Goal: Information Seeking & Learning: Compare options

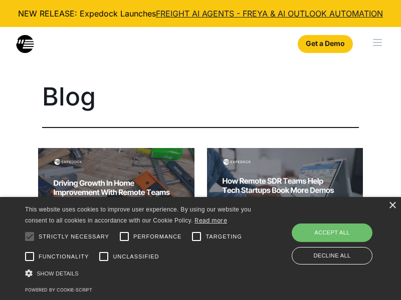
select select
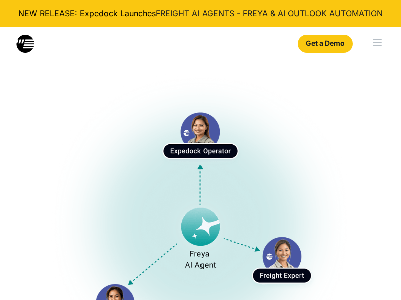
select select
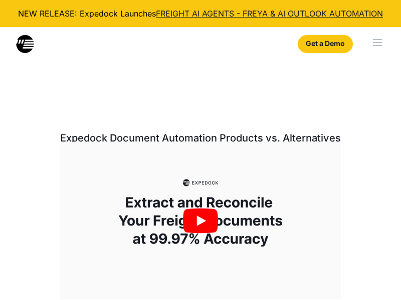
select select
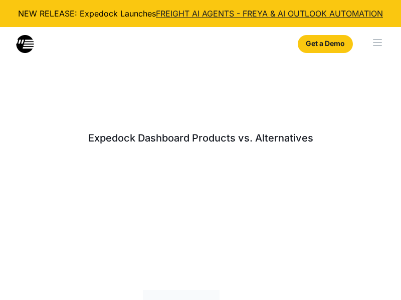
select select
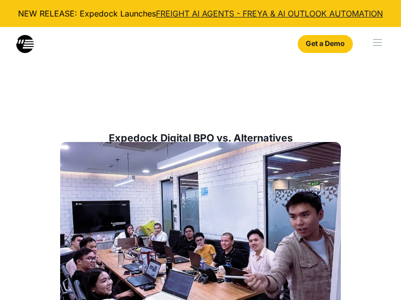
select select
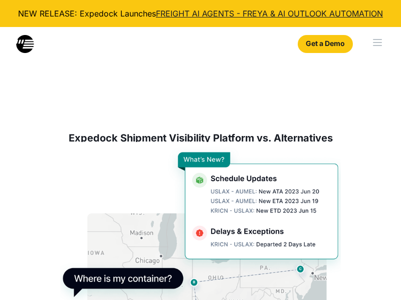
select select
